Goal: Use online tool/utility: Utilize a website feature to perform a specific function

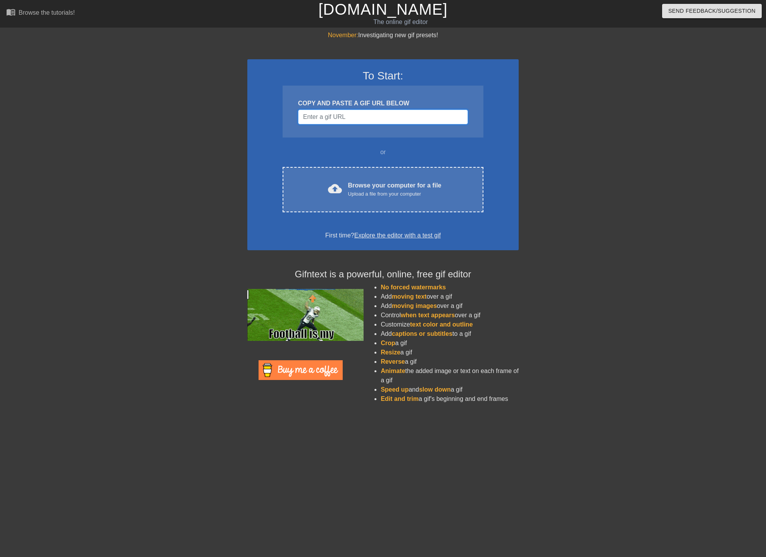
click at [361, 117] on input "Username" at bounding box center [383, 117] width 170 height 15
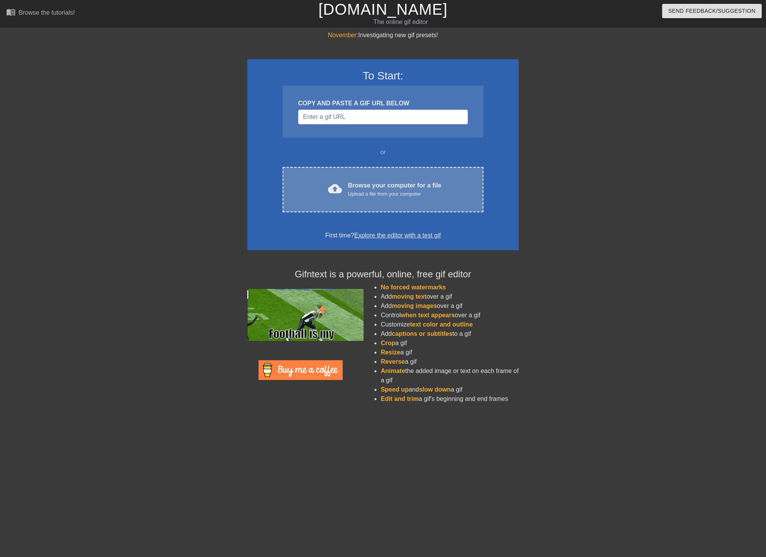
click at [379, 193] on div "Upload a file from your computer" at bounding box center [394, 194] width 93 height 8
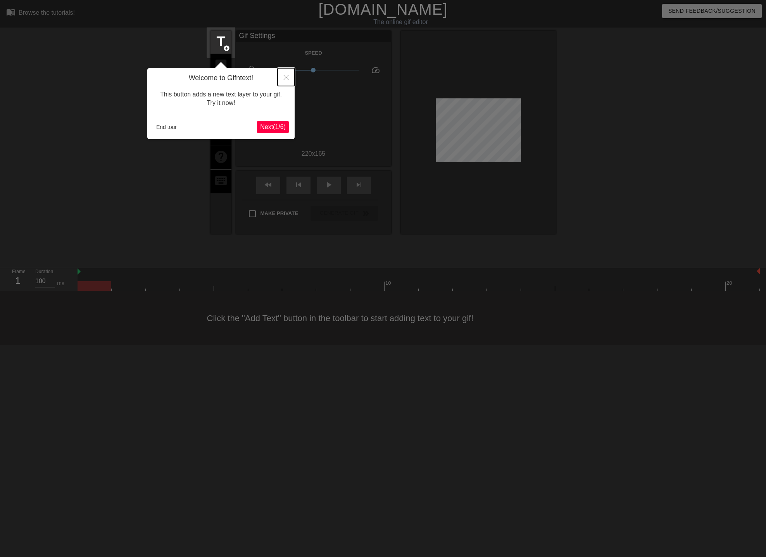
click at [285, 77] on icon "Close" at bounding box center [285, 77] width 5 height 5
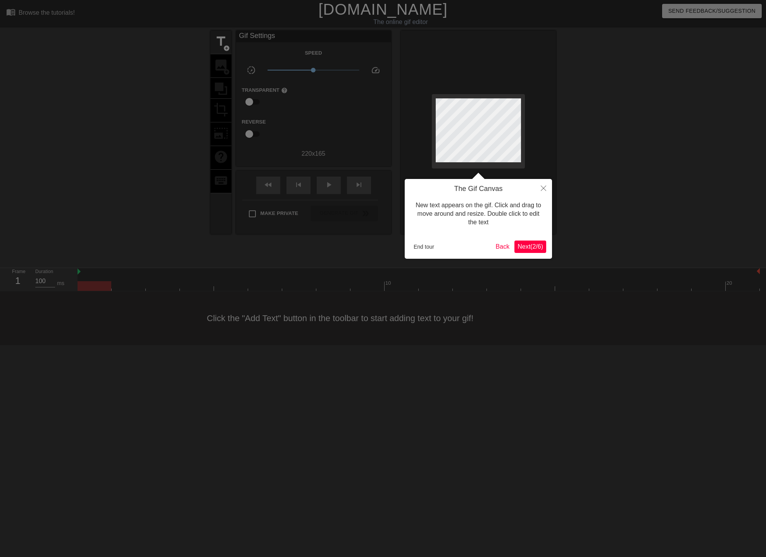
click at [525, 247] on span "Next ( 2 / 6 )" at bounding box center [530, 246] width 26 height 7
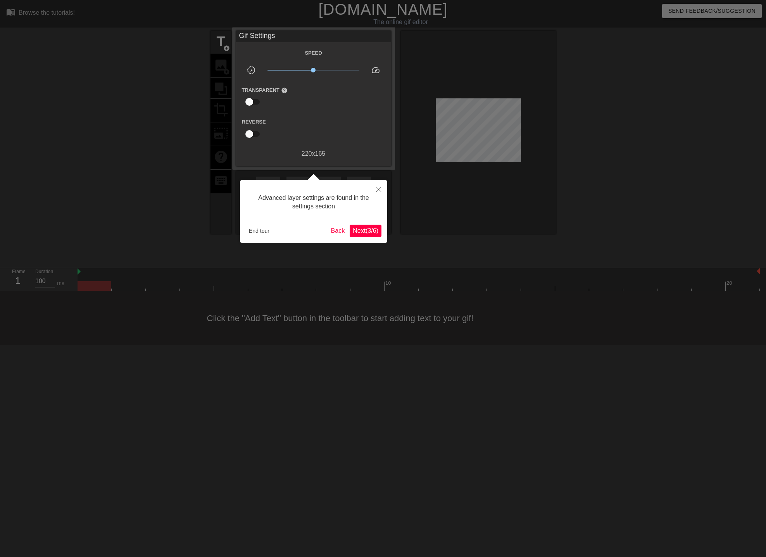
click at [355, 233] on span "Next ( 3 / 6 )" at bounding box center [366, 230] width 26 height 7
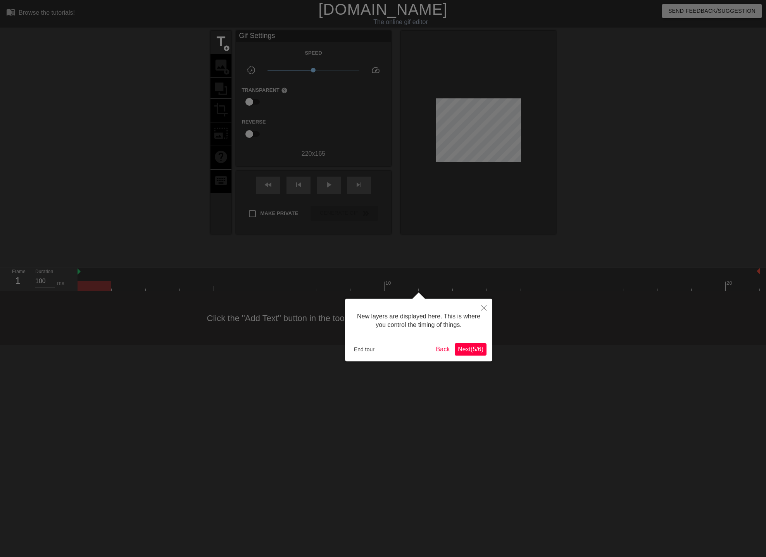
scroll to position [7, 0]
click at [462, 348] on span "Next ( 5 / 6 )" at bounding box center [471, 349] width 26 height 7
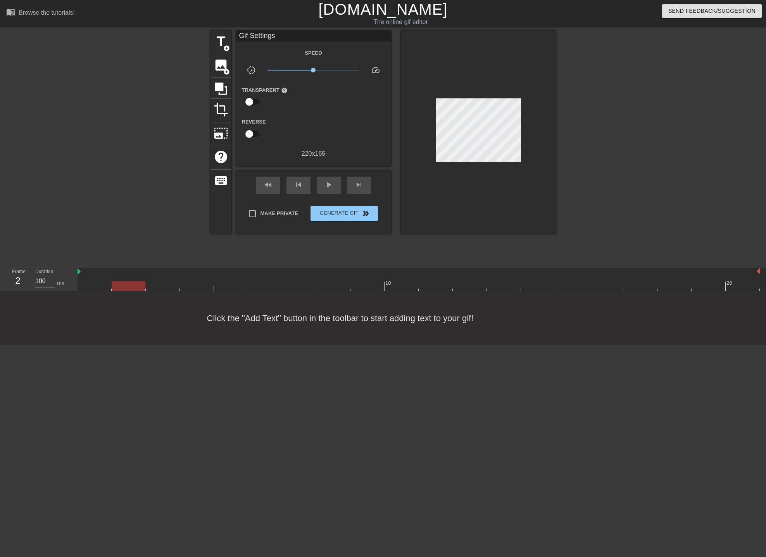
drag, startPoint x: 86, startPoint y: 290, endPoint x: 133, endPoint y: 292, distance: 46.9
click at [133, 291] on div "10 20" at bounding box center [421, 279] width 688 height 23
click at [246, 282] on div at bounding box center [418, 286] width 682 height 10
drag, startPoint x: 259, startPoint y: 286, endPoint x: 429, endPoint y: 292, distance: 170.2
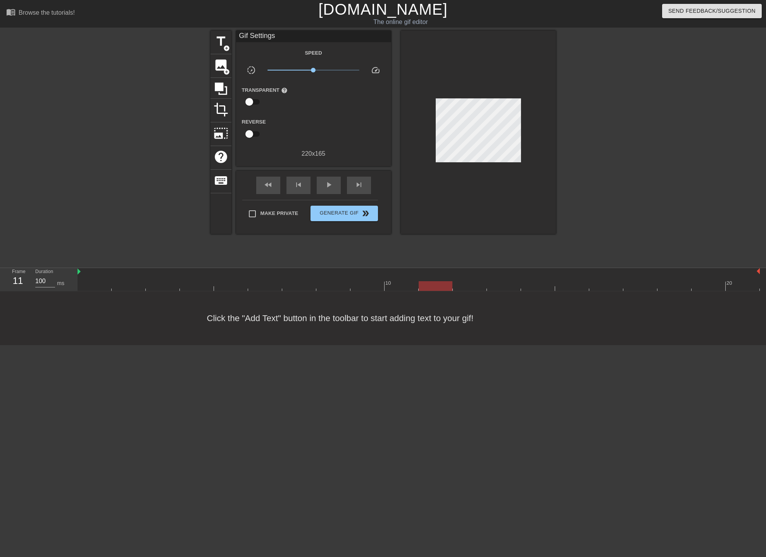
click at [429, 291] on div "10 20" at bounding box center [421, 279] width 688 height 23
drag, startPoint x: 432, startPoint y: 287, endPoint x: 461, endPoint y: 287, distance: 29.1
click at [461, 287] on div at bounding box center [470, 286] width 34 height 10
click at [221, 68] on span "image" at bounding box center [220, 65] width 15 height 15
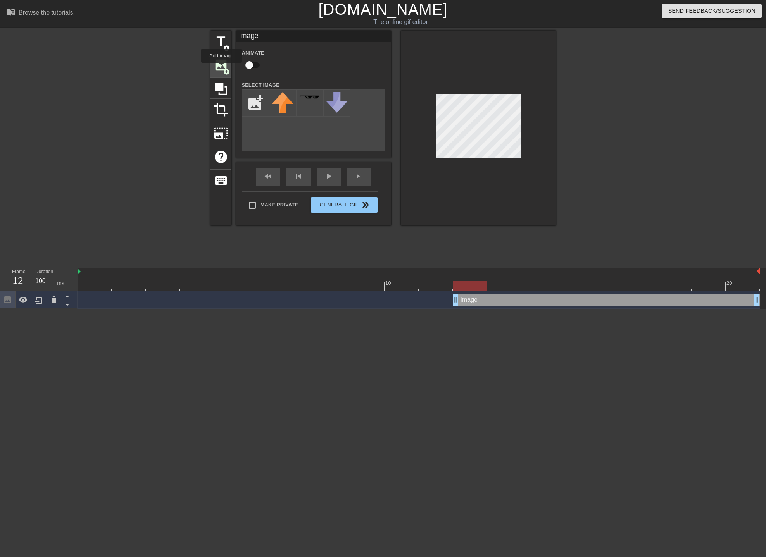
scroll to position [0, 0]
click at [256, 106] on input "file" at bounding box center [255, 103] width 26 height 26
type input "C:\fakepath\tort.png"
click at [278, 105] on img at bounding box center [283, 100] width 22 height 16
click at [127, 47] on div at bounding box center [143, 147] width 116 height 232
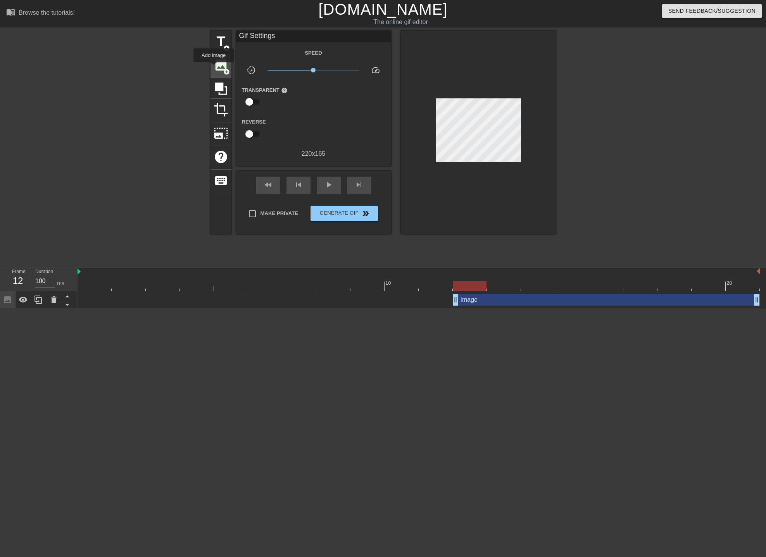
click at [213, 68] on span "image" at bounding box center [220, 65] width 15 height 15
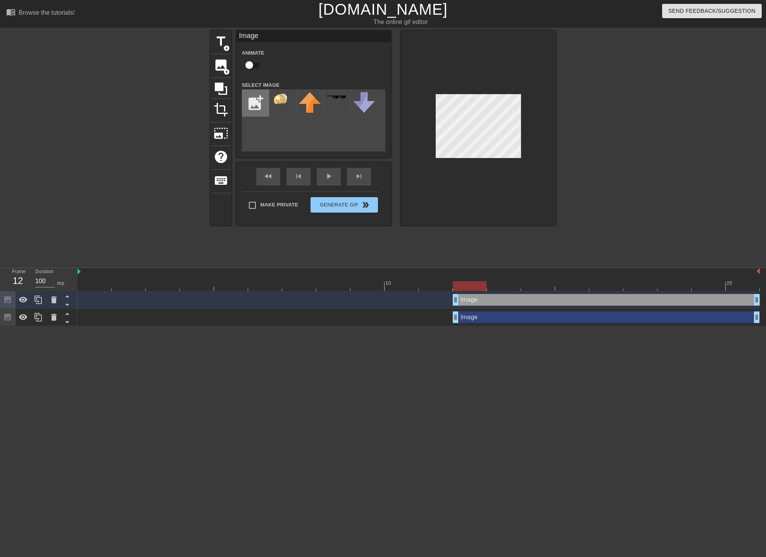
click at [256, 108] on input "file" at bounding box center [255, 103] width 26 height 26
type input "C:\fakepath\tort.png"
click at [308, 107] on img at bounding box center [310, 100] width 22 height 16
click at [306, 107] on img at bounding box center [310, 100] width 22 height 16
click at [57, 300] on icon at bounding box center [53, 299] width 9 height 9
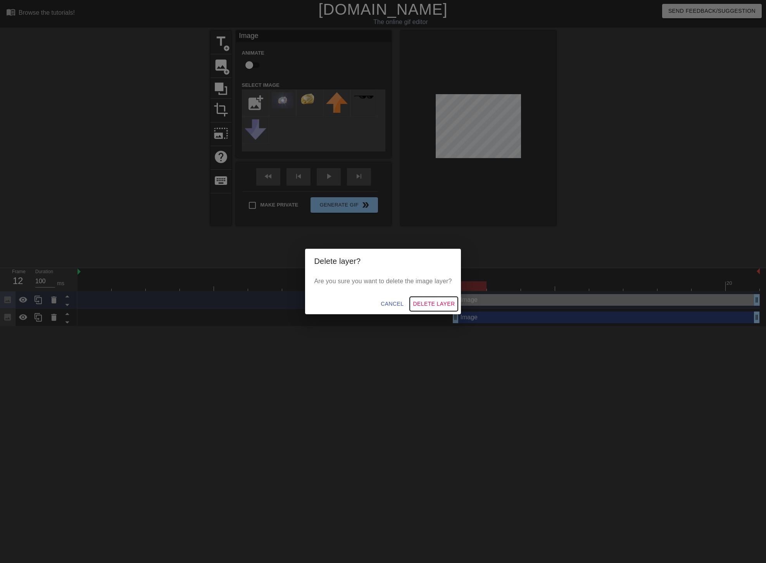
click at [429, 300] on span "Delete Layer" at bounding box center [434, 304] width 42 height 10
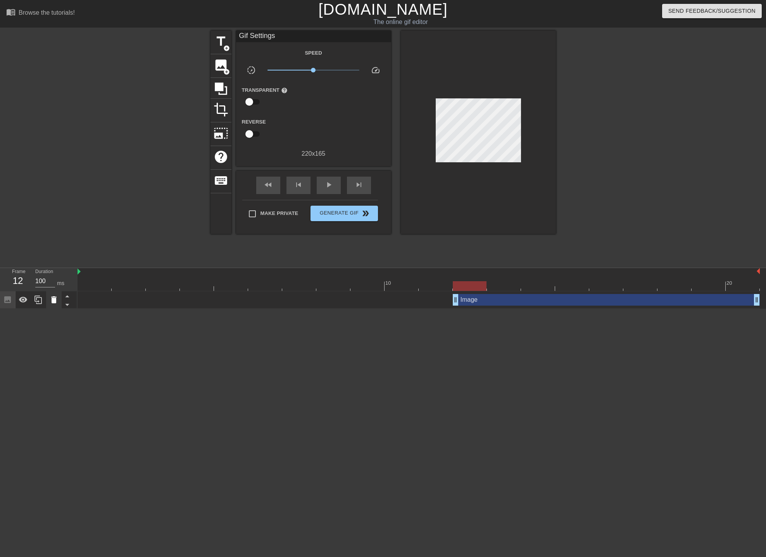
click at [52, 300] on icon at bounding box center [53, 299] width 5 height 7
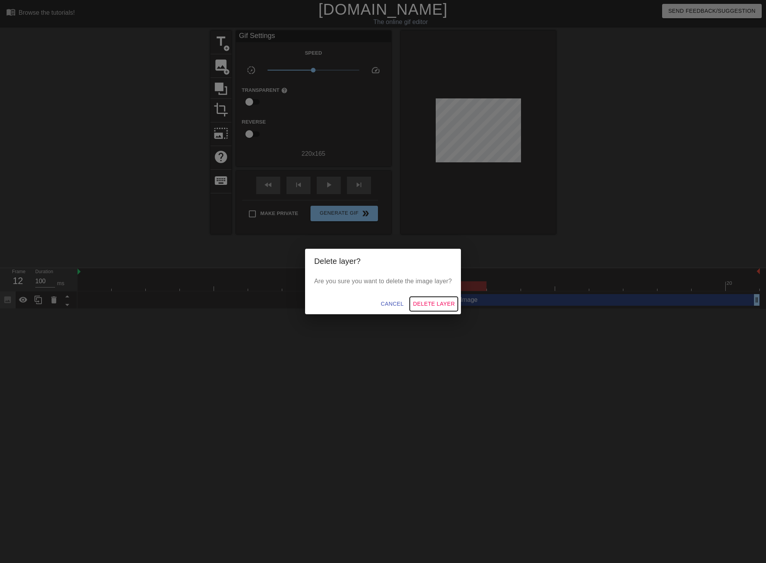
click at [435, 301] on span "Delete Layer" at bounding box center [434, 304] width 42 height 10
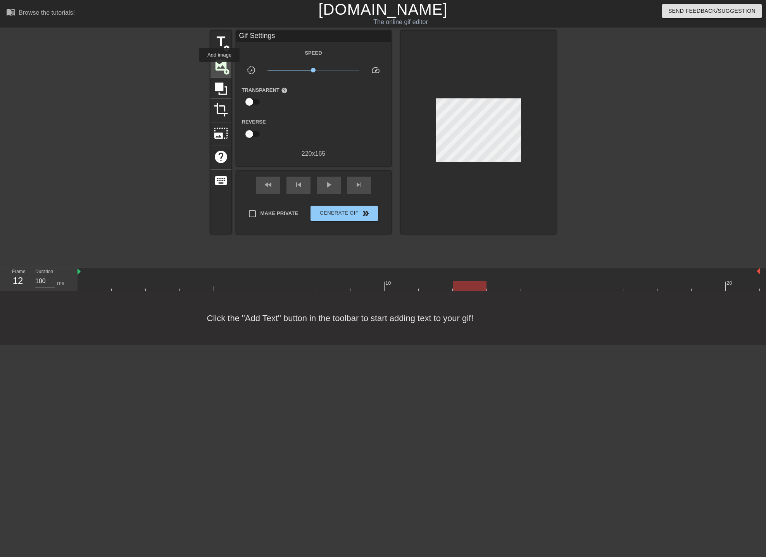
click at [219, 67] on span "image" at bounding box center [220, 65] width 15 height 15
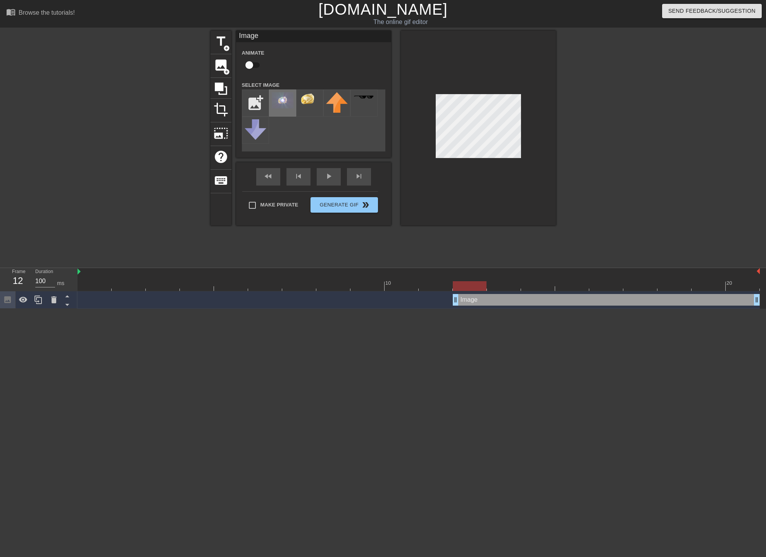
click at [288, 110] on div at bounding box center [282, 102] width 27 height 27
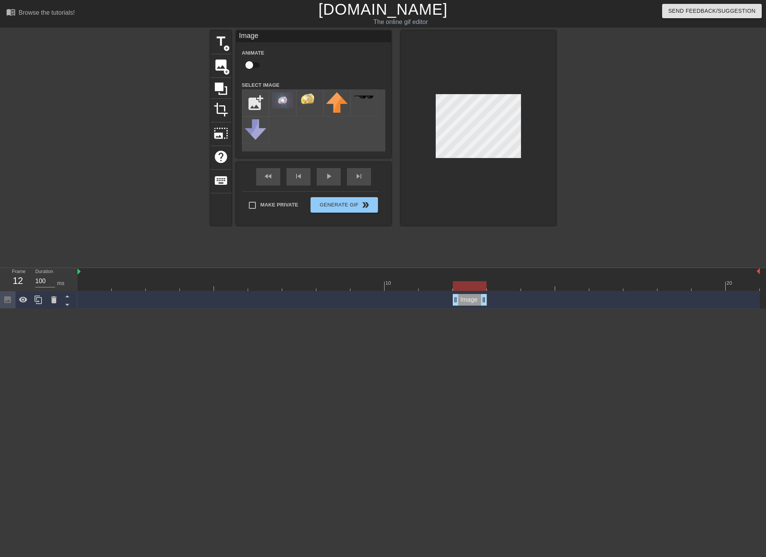
drag, startPoint x: 756, startPoint y: 300, endPoint x: 491, endPoint y: 309, distance: 264.4
click at [491, 309] on html "menu_book Browse the tutorials! [DOMAIN_NAME] The online gif editor Send Feedba…" at bounding box center [383, 154] width 766 height 309
click at [503, 282] on div at bounding box center [418, 286] width 682 height 10
drag, startPoint x: 484, startPoint y: 301, endPoint x: 497, endPoint y: 300, distance: 12.4
click at [497, 300] on div "Image drag_handle drag_handle" at bounding box center [418, 300] width 682 height 12
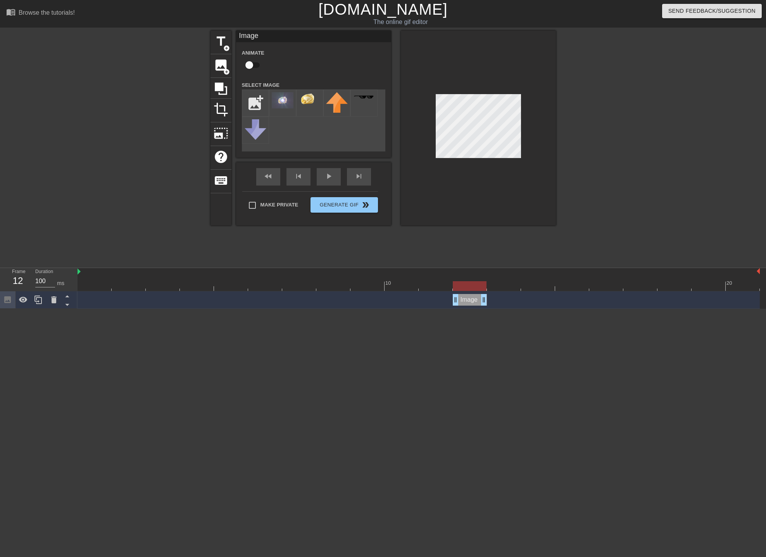
click at [500, 286] on div at bounding box center [418, 286] width 682 height 10
click at [287, 103] on img at bounding box center [283, 100] width 22 height 16
click at [220, 68] on span "image" at bounding box center [220, 65] width 15 height 15
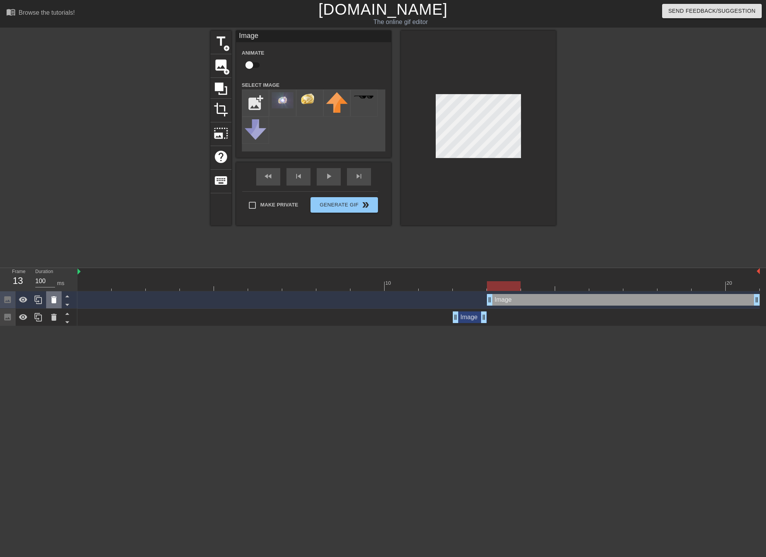
click at [57, 298] on icon at bounding box center [53, 299] width 9 height 9
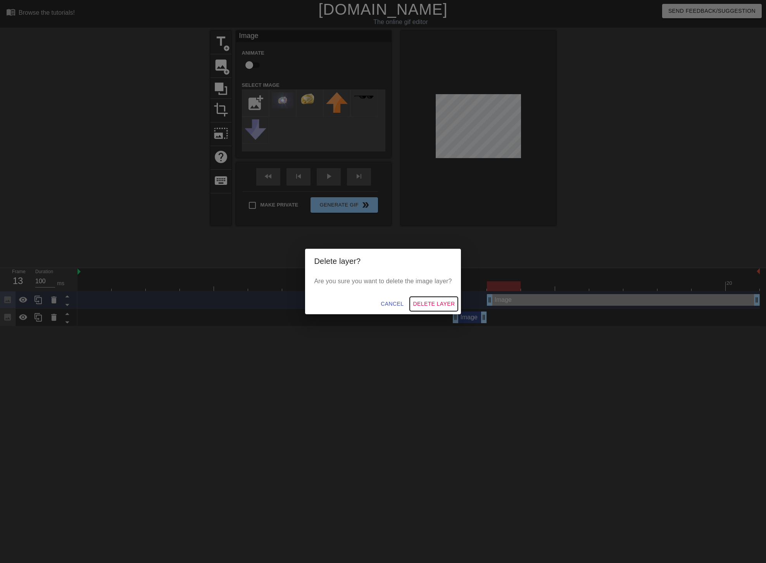
click at [441, 302] on span "Delete Layer" at bounding box center [434, 304] width 42 height 10
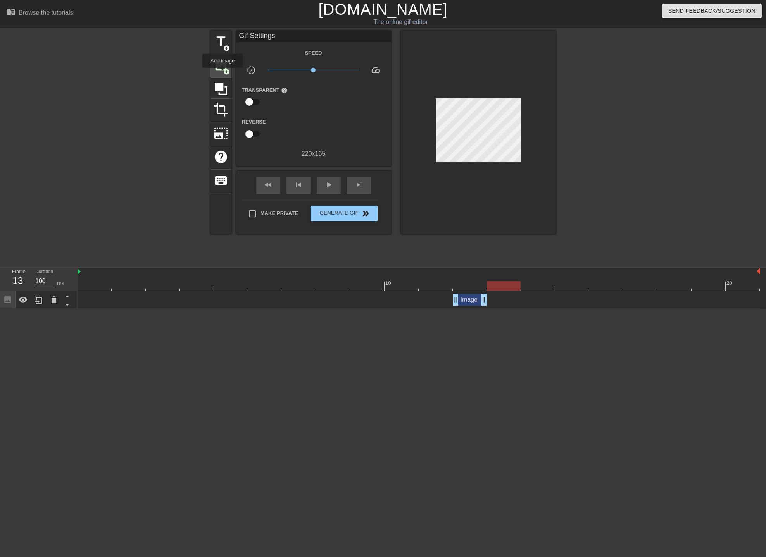
click at [222, 73] on div "image add_circle" at bounding box center [220, 66] width 21 height 24
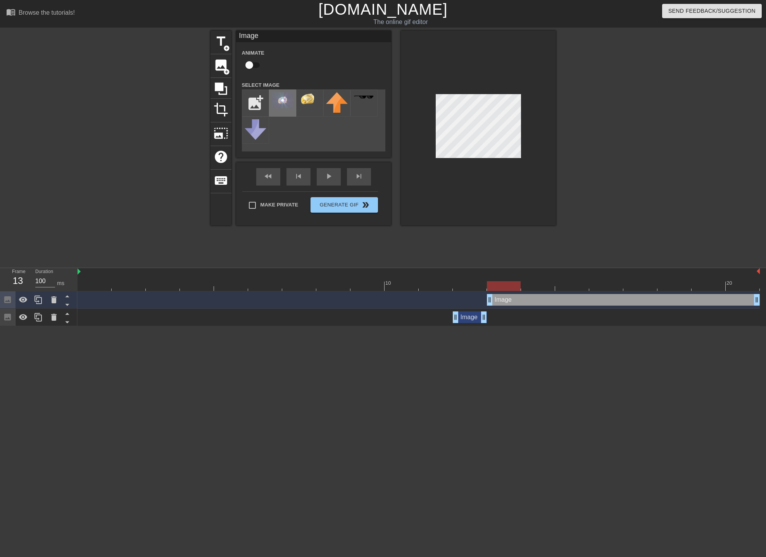
click at [287, 102] on img at bounding box center [283, 100] width 22 height 16
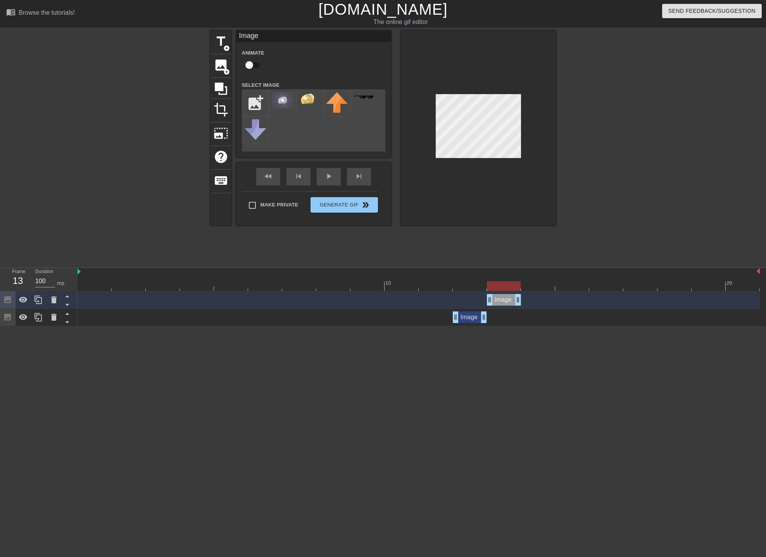
drag, startPoint x: 754, startPoint y: 302, endPoint x: 531, endPoint y: 297, distance: 223.6
click at [531, 297] on div "Image drag_handle drag_handle" at bounding box center [418, 300] width 682 height 12
click at [542, 287] on div at bounding box center [418, 286] width 682 height 10
drag, startPoint x: 540, startPoint y: 289, endPoint x: 476, endPoint y: 290, distance: 64.7
click at [476, 290] on div at bounding box center [470, 286] width 34 height 10
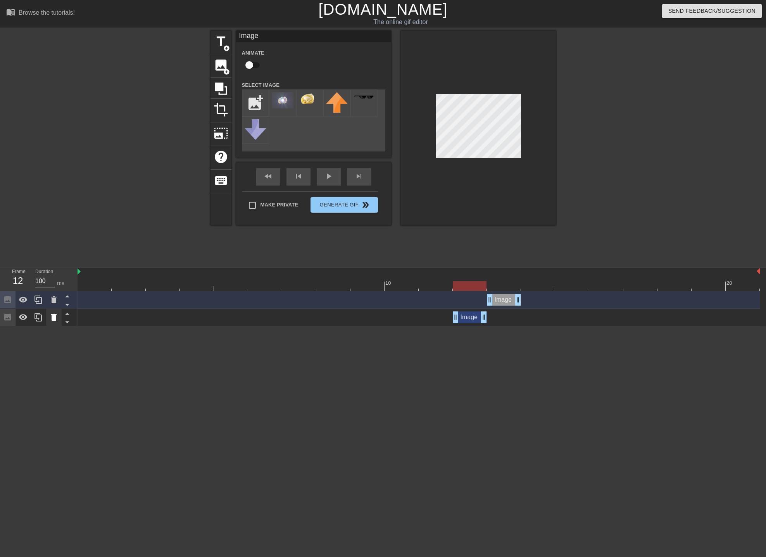
click at [51, 318] on icon at bounding box center [53, 317] width 9 height 9
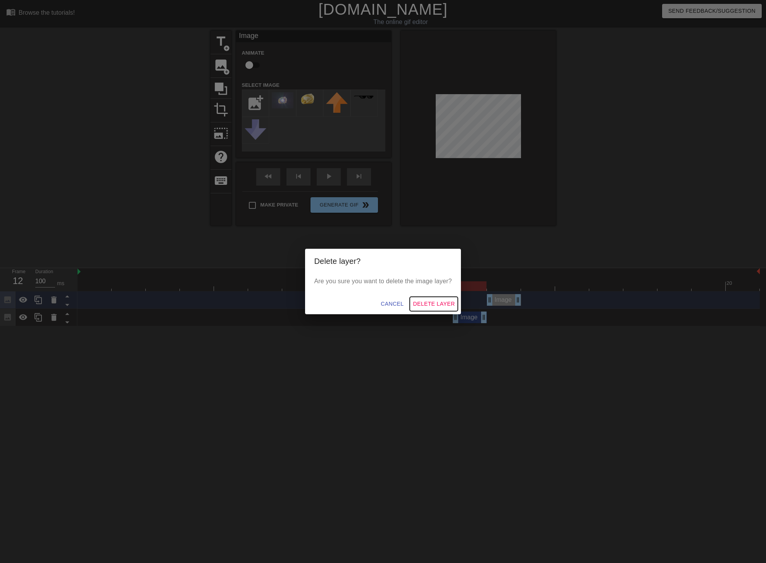
click at [437, 301] on span "Delete Layer" at bounding box center [434, 304] width 42 height 10
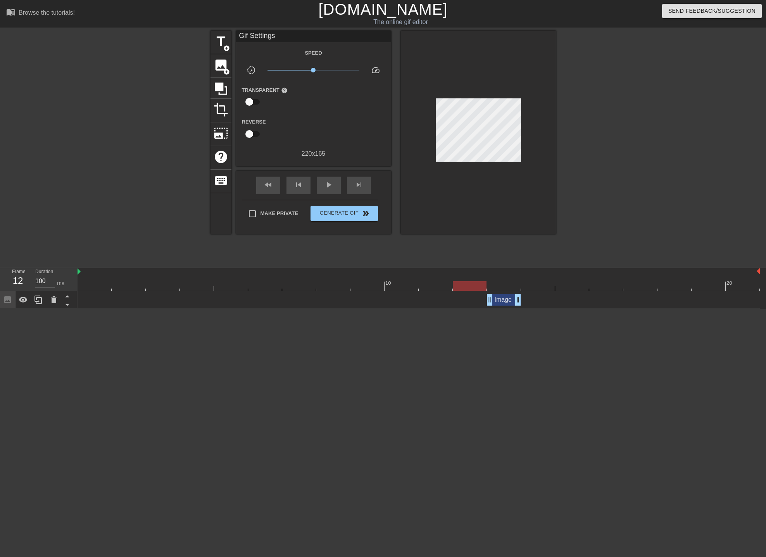
click at [499, 284] on div at bounding box center [418, 286] width 682 height 10
click at [540, 286] on div at bounding box center [418, 286] width 682 height 10
click at [223, 73] on span "add_circle" at bounding box center [226, 72] width 7 height 7
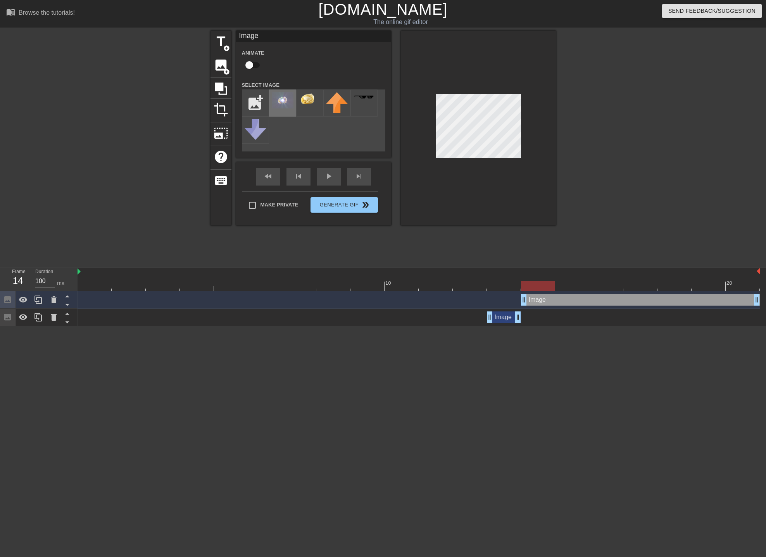
click at [284, 101] on img at bounding box center [283, 100] width 22 height 16
drag, startPoint x: 754, startPoint y: 300, endPoint x: 558, endPoint y: 299, distance: 195.7
click at [558, 299] on div "Image drag_handle drag_handle" at bounding box center [418, 300] width 682 height 12
click at [570, 286] on div at bounding box center [418, 286] width 682 height 10
drag, startPoint x: 550, startPoint y: 300, endPoint x: 576, endPoint y: 298, distance: 25.7
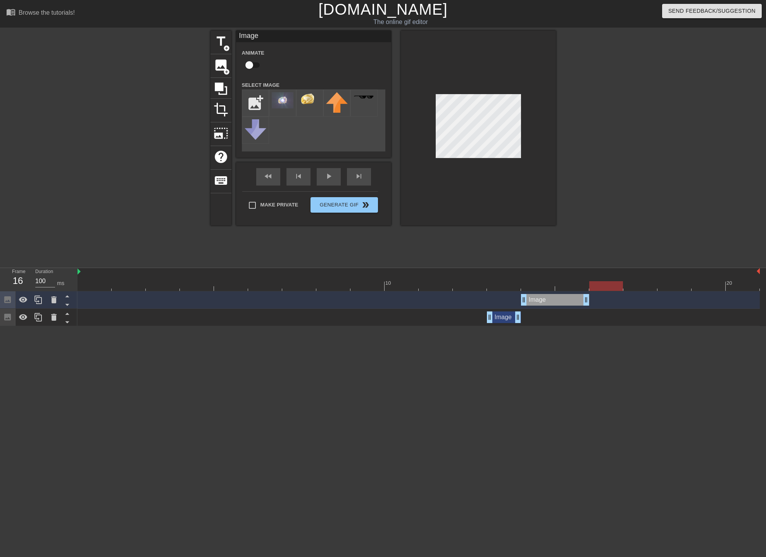
click at [600, 286] on div at bounding box center [418, 286] width 682 height 10
drag, startPoint x: 600, startPoint y: 297, endPoint x: 611, endPoint y: 296, distance: 11.6
click at [638, 284] on div at bounding box center [418, 286] width 682 height 10
click at [223, 66] on span "image" at bounding box center [220, 65] width 15 height 15
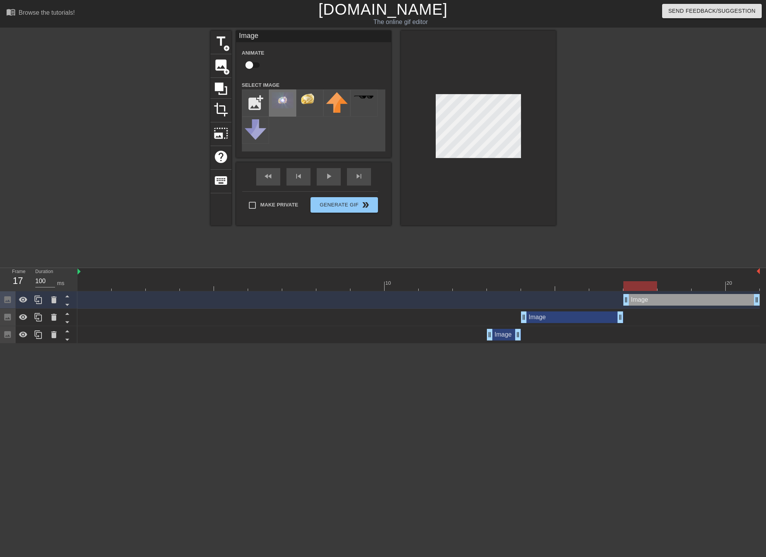
click at [286, 105] on img at bounding box center [283, 100] width 22 height 16
click at [530, 90] on div at bounding box center [478, 128] width 155 height 195
drag, startPoint x: 755, startPoint y: 303, endPoint x: 653, endPoint y: 295, distance: 101.8
click at [67, 304] on icon at bounding box center [67, 305] width 4 height 2
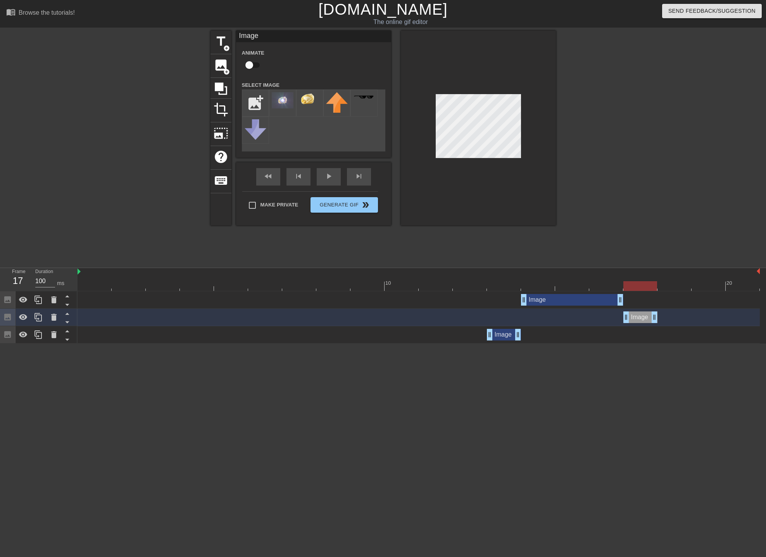
click at [67, 304] on icon at bounding box center [67, 305] width 4 height 2
click at [69, 303] on icon at bounding box center [67, 305] width 10 height 10
click at [24, 301] on icon at bounding box center [23, 300] width 9 height 6
click at [24, 301] on icon at bounding box center [23, 299] width 9 height 7
click at [23, 315] on icon at bounding box center [23, 317] width 9 height 6
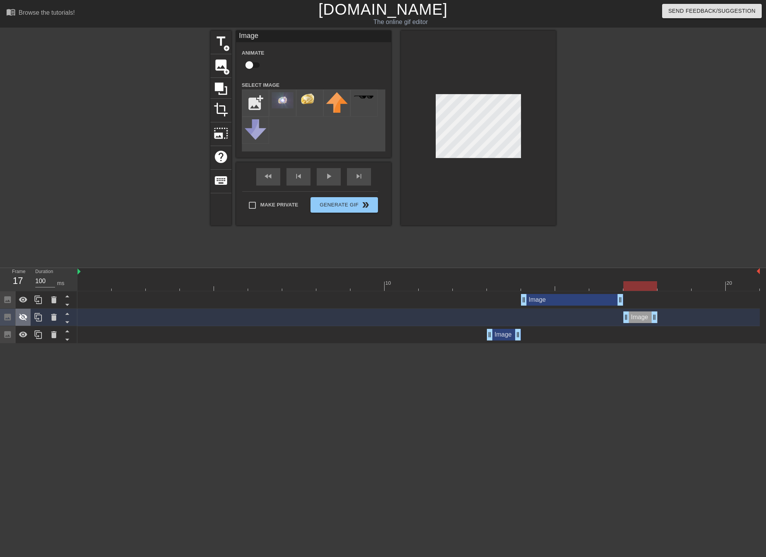
click at [24, 315] on icon at bounding box center [23, 317] width 9 height 7
click at [69, 325] on icon at bounding box center [67, 322] width 10 height 10
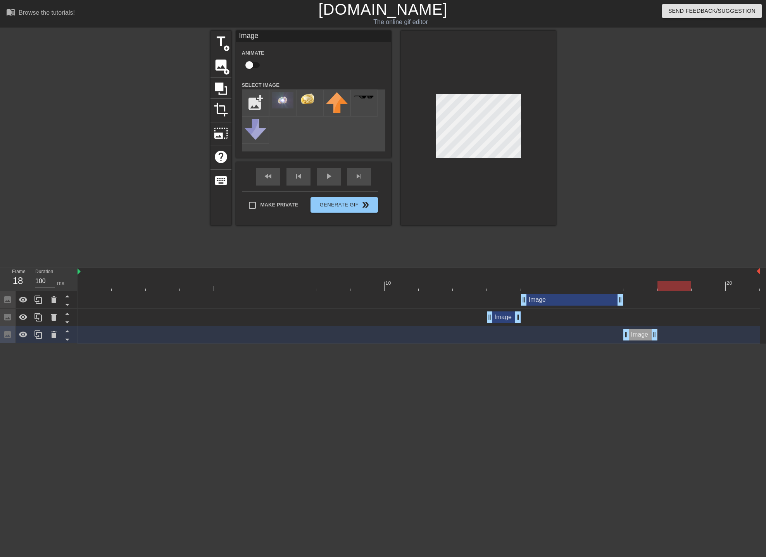
click at [671, 285] on div at bounding box center [418, 286] width 682 height 10
click at [222, 65] on span "image" at bounding box center [220, 65] width 15 height 15
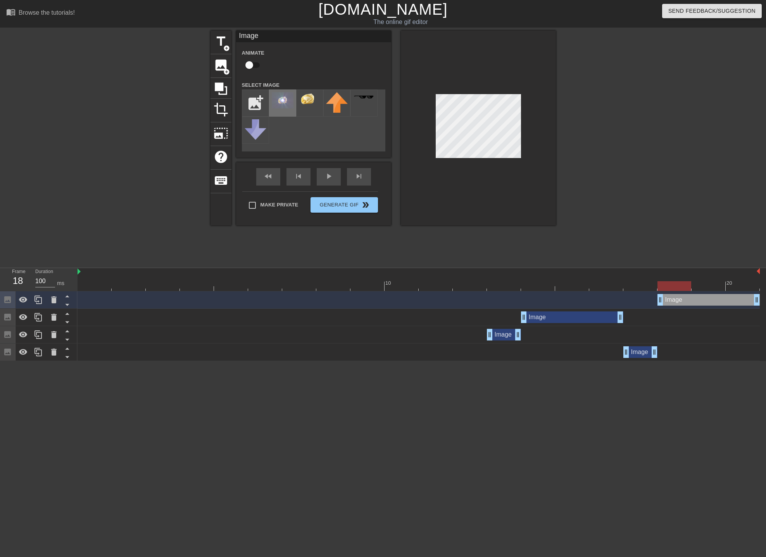
click at [283, 101] on img at bounding box center [283, 100] width 22 height 16
click at [532, 201] on div at bounding box center [478, 128] width 155 height 195
click at [716, 286] on div at bounding box center [418, 286] width 682 height 10
drag, startPoint x: 756, startPoint y: 298, endPoint x: 700, endPoint y: 292, distance: 56.1
click at [698, 292] on div "Image drag_handle drag_handle" at bounding box center [418, 299] width 682 height 17
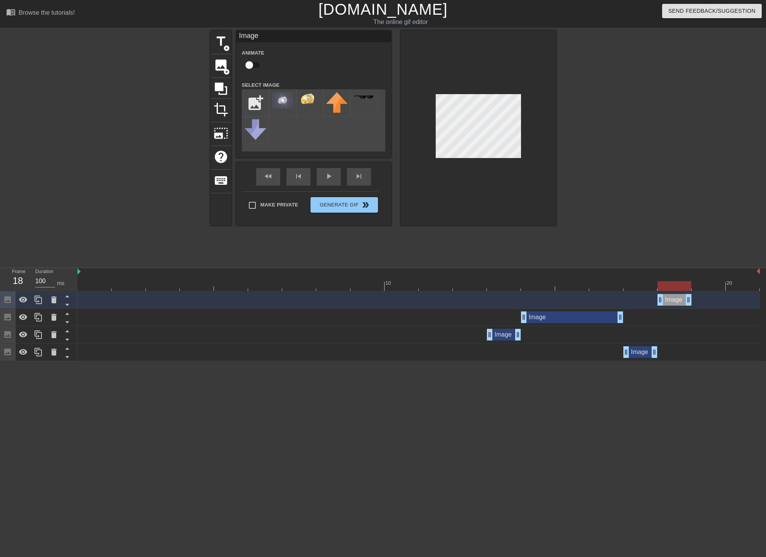
click at [705, 287] on div at bounding box center [418, 286] width 682 height 10
click at [223, 71] on span "add_circle" at bounding box center [226, 72] width 7 height 7
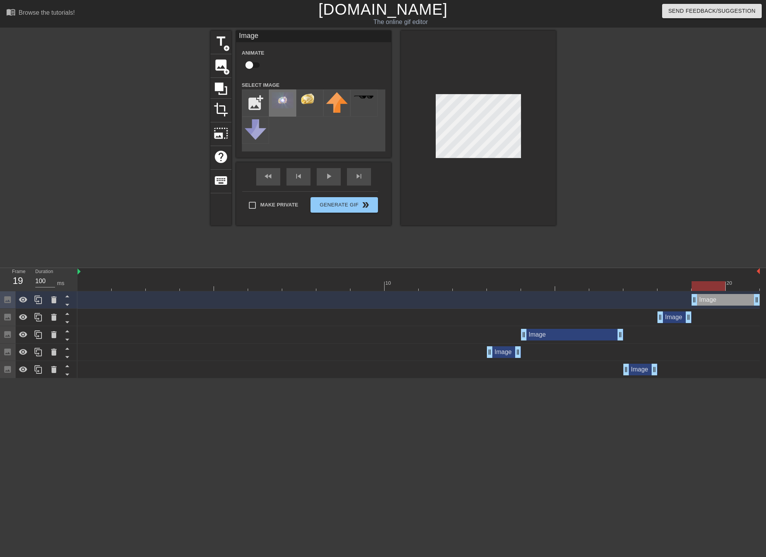
click at [280, 106] on img at bounding box center [283, 100] width 22 height 16
click at [551, 50] on div at bounding box center [478, 128] width 155 height 195
click at [741, 289] on div at bounding box center [418, 286] width 682 height 10
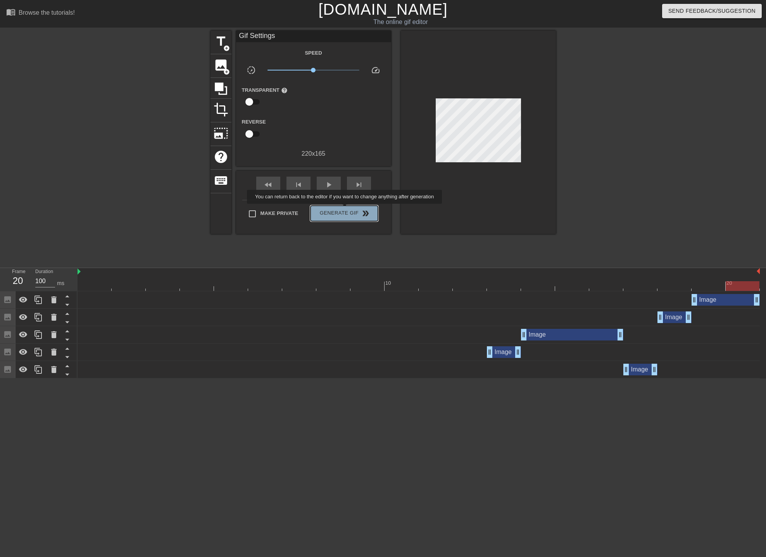
click at [344, 209] on span "Generate Gif double_arrow" at bounding box center [343, 213] width 61 height 9
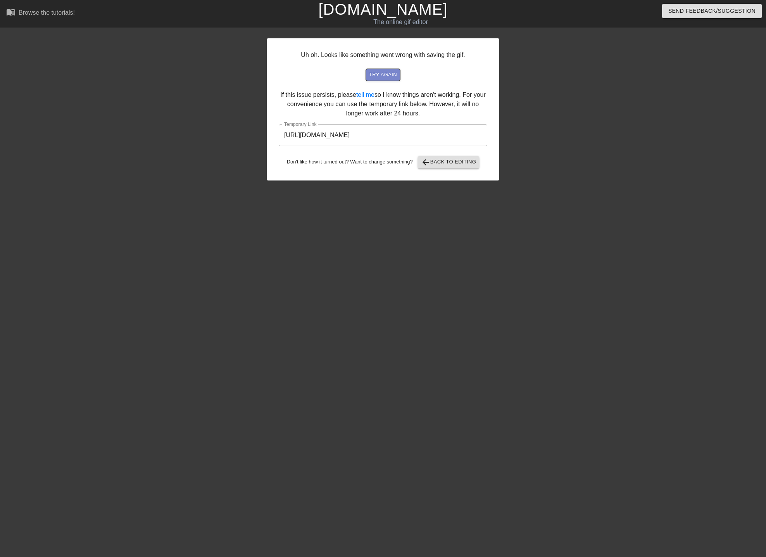
click at [385, 75] on span "try again" at bounding box center [383, 75] width 28 height 9
drag, startPoint x: 440, startPoint y: 163, endPoint x: 449, endPoint y: 143, distance: 22.2
click at [449, 143] on div "Uh oh. Looks like something went wrong with saving the gif. try again If this i…" at bounding box center [383, 109] width 232 height 142
click at [447, 137] on input "[URL][DOMAIN_NAME]" at bounding box center [383, 135] width 208 height 22
drag, startPoint x: 447, startPoint y: 134, endPoint x: 288, endPoint y: 126, distance: 159.9
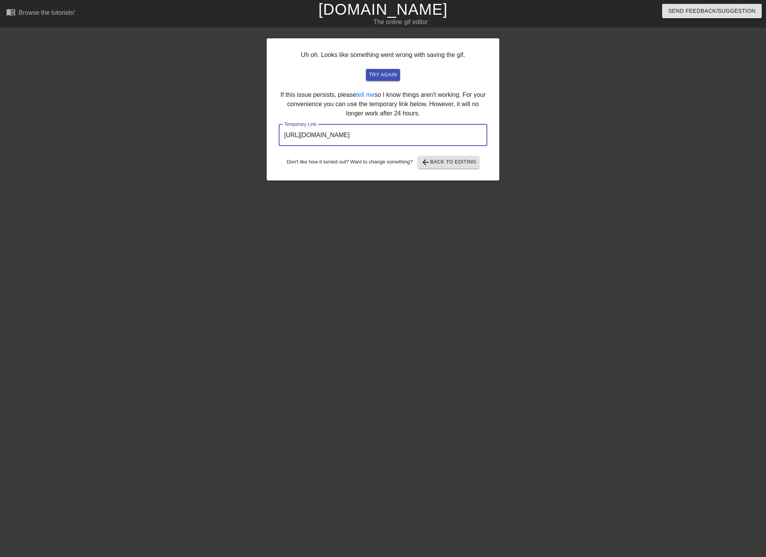
click at [288, 126] on input "[URL][DOMAIN_NAME]" at bounding box center [383, 135] width 208 height 22
click at [549, 79] on div at bounding box center [566, 147] width 116 height 232
